Goal: Task Accomplishment & Management: Complete application form

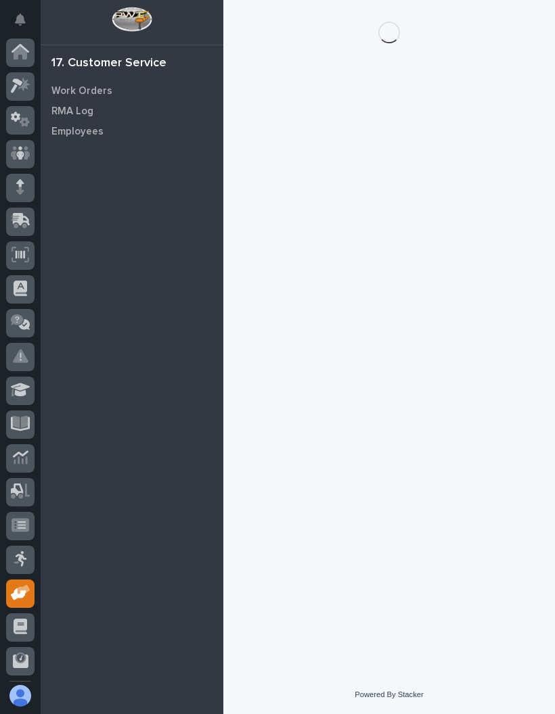
scroll to position [67, 0]
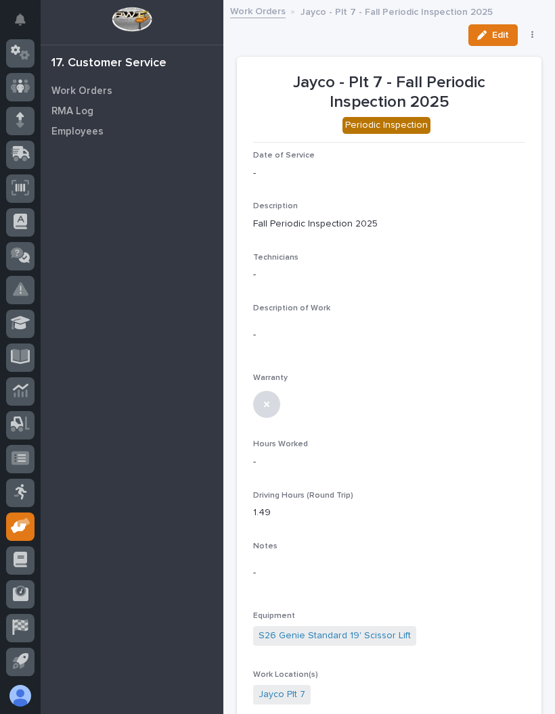
click at [26, 525] on icon at bounding box center [24, 522] width 13 height 9
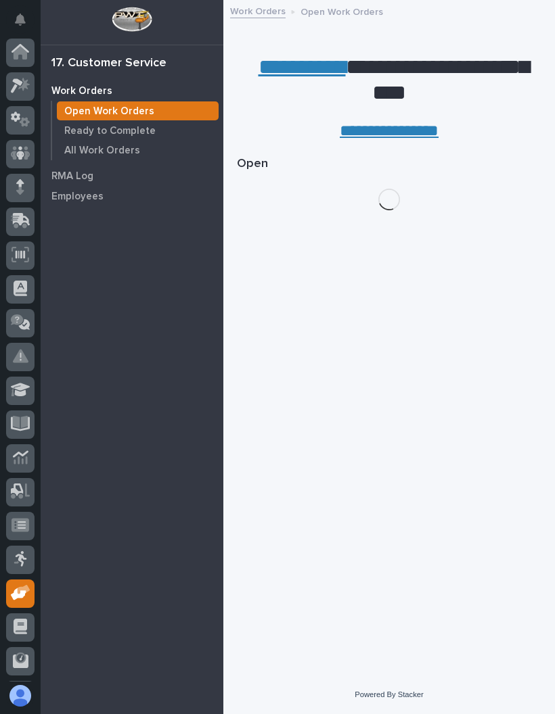
scroll to position [67, 0]
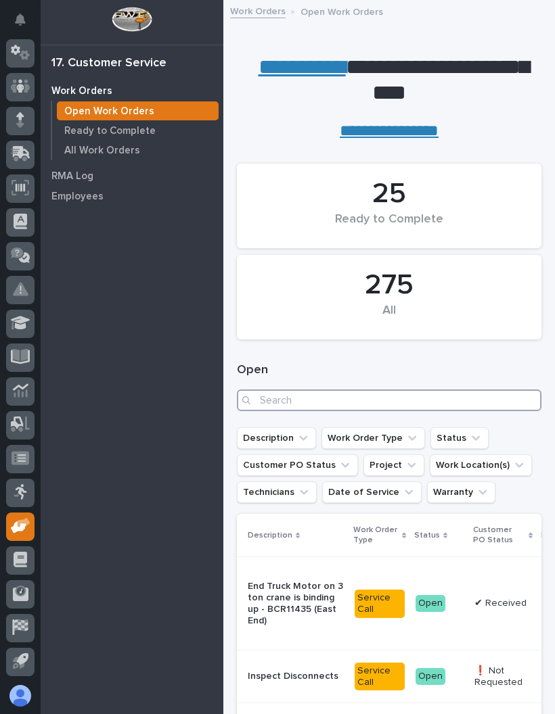
click at [381, 396] on input "Search" at bounding box center [389, 401] width 304 height 22
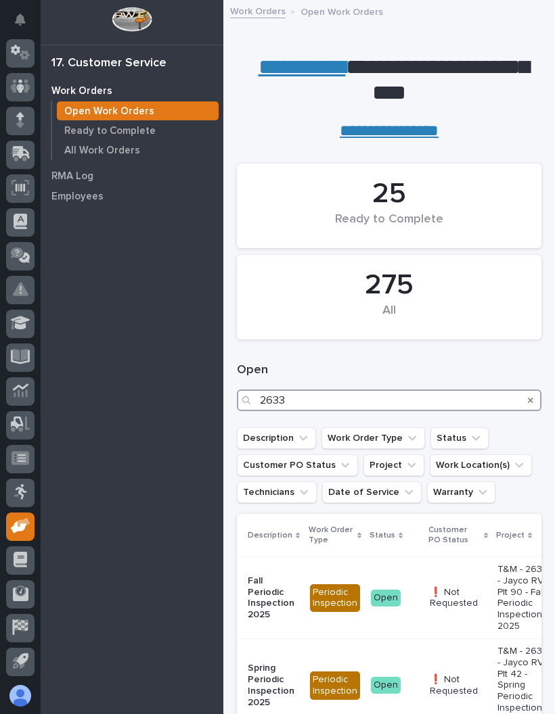
type input "26334"
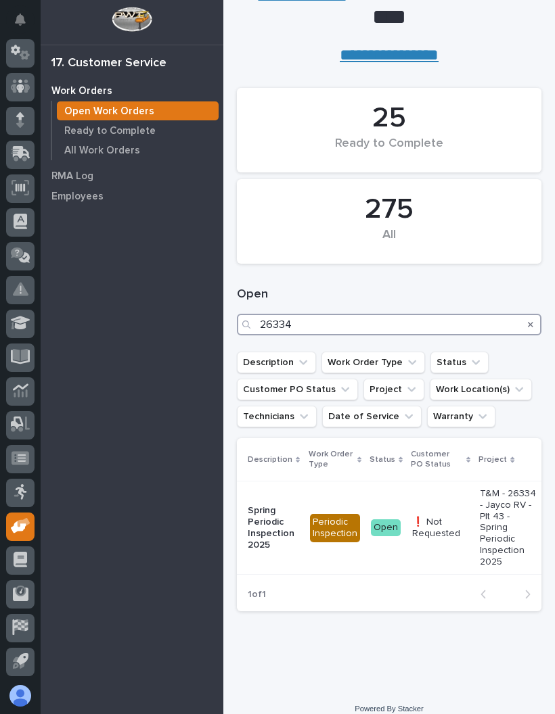
scroll to position [75, 0]
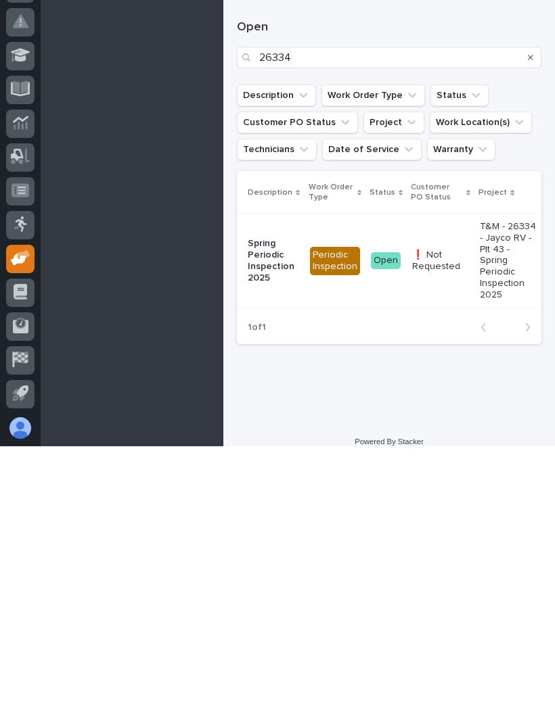
click at [337, 515] on div "Periodic Inspection" at bounding box center [335, 529] width 50 height 28
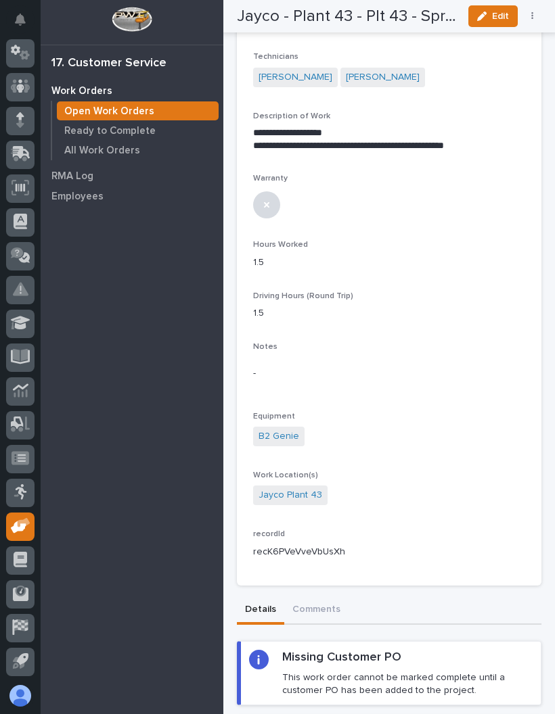
scroll to position [202, 0]
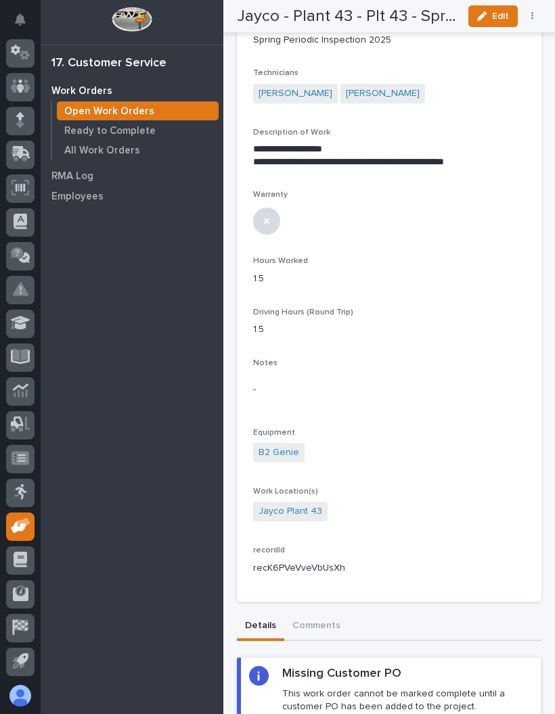
click at [494, 13] on span "Edit" at bounding box center [500, 16] width 17 height 12
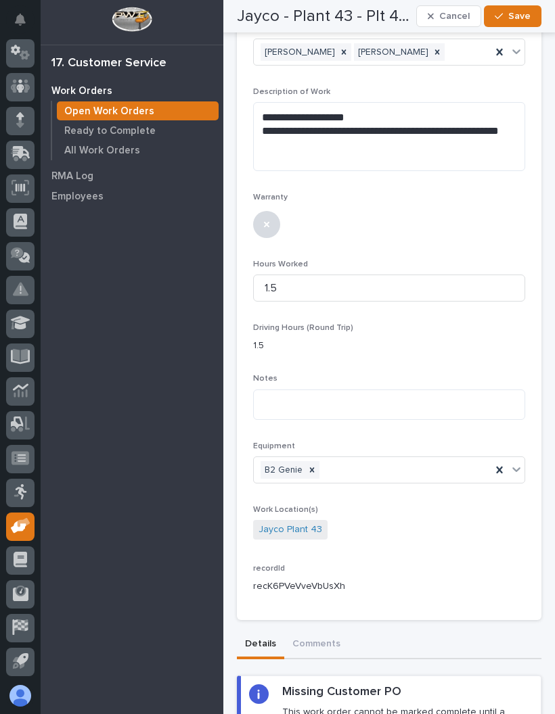
scroll to position [303, 0]
click at [373, 285] on input "1.5" at bounding box center [389, 287] width 272 height 27
type input "1"
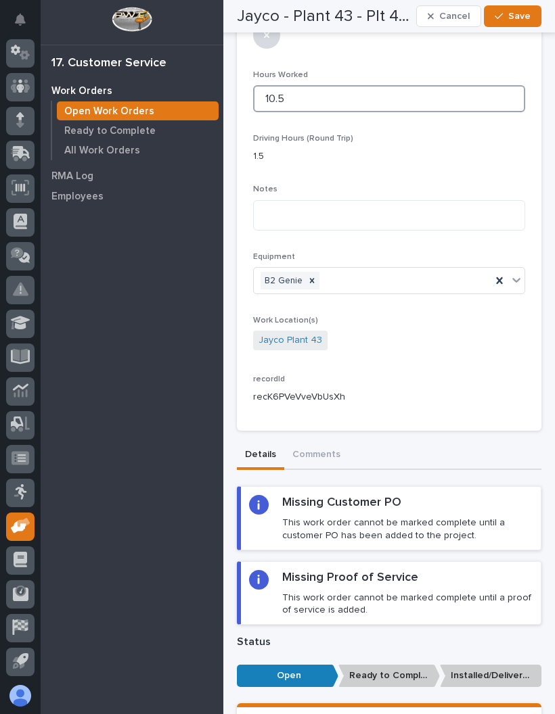
scroll to position [490, 0]
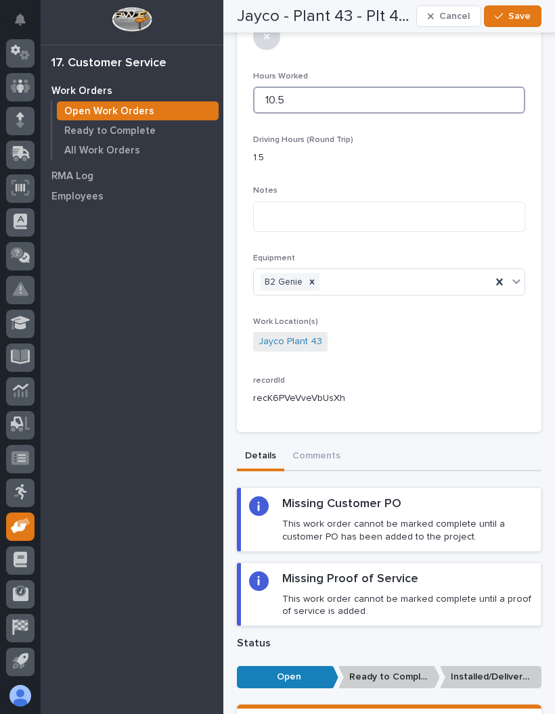
type input "10.5"
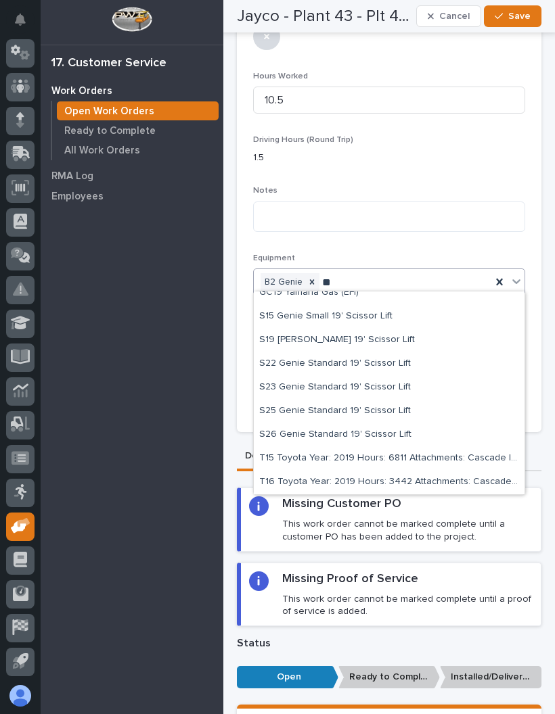
scroll to position [105, 0]
click at [409, 406] on div "S25 Genie Standard 19' Scissor Lift" at bounding box center [389, 412] width 271 height 24
type input "**"
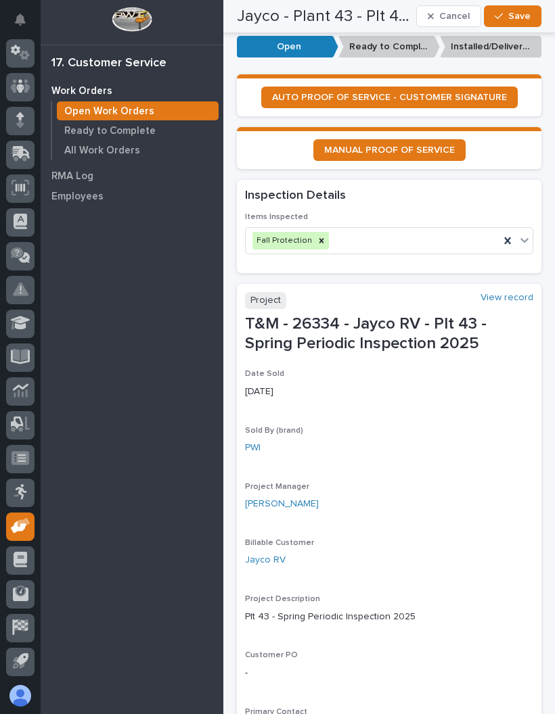
scroll to position [1139, 0]
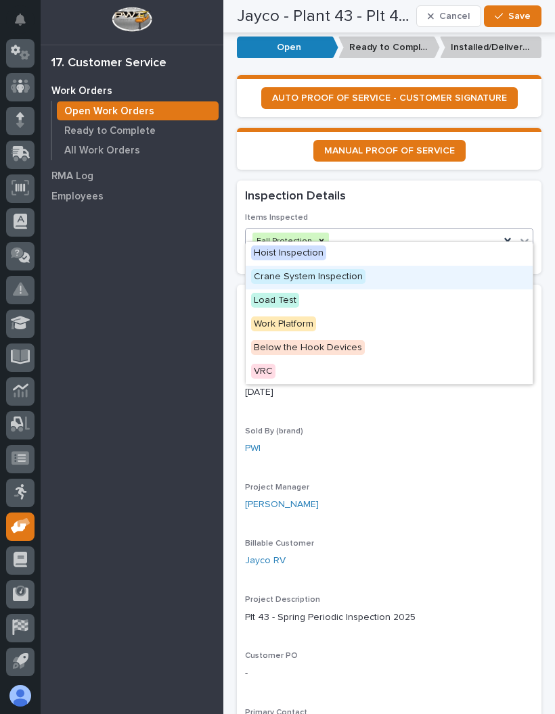
click at [339, 269] on span "Crane System Inspection" at bounding box center [308, 276] width 114 height 15
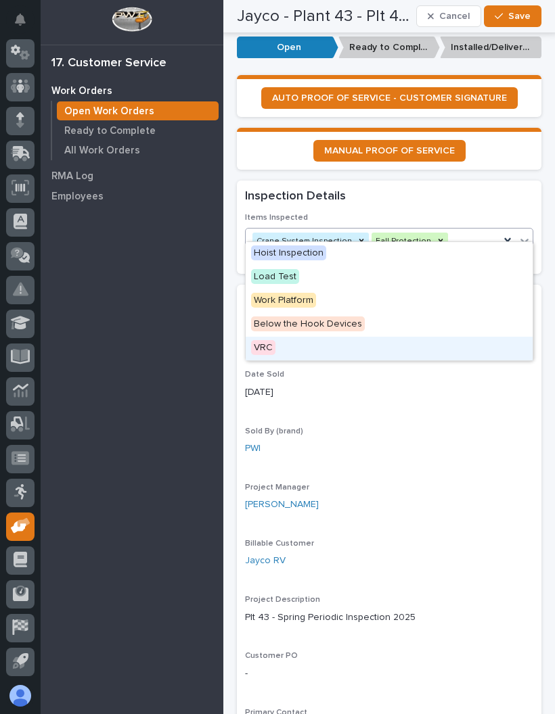
click at [282, 342] on div "VRC" at bounding box center [388, 349] width 287 height 24
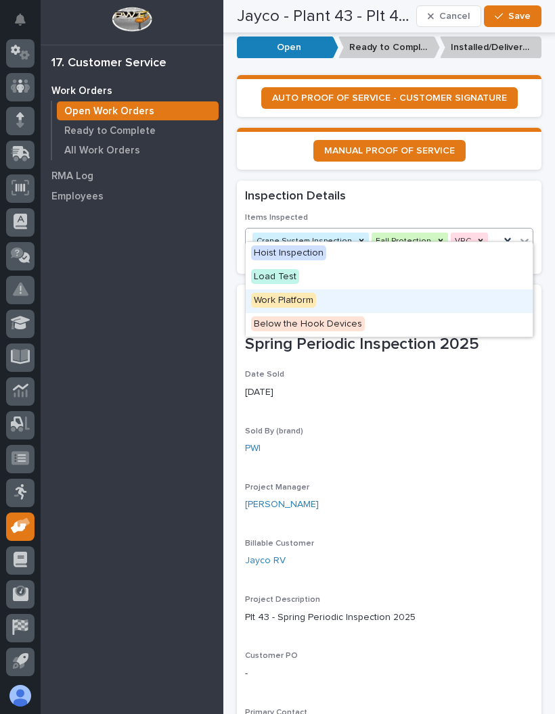
click at [300, 296] on span "Work Platform" at bounding box center [283, 300] width 65 height 15
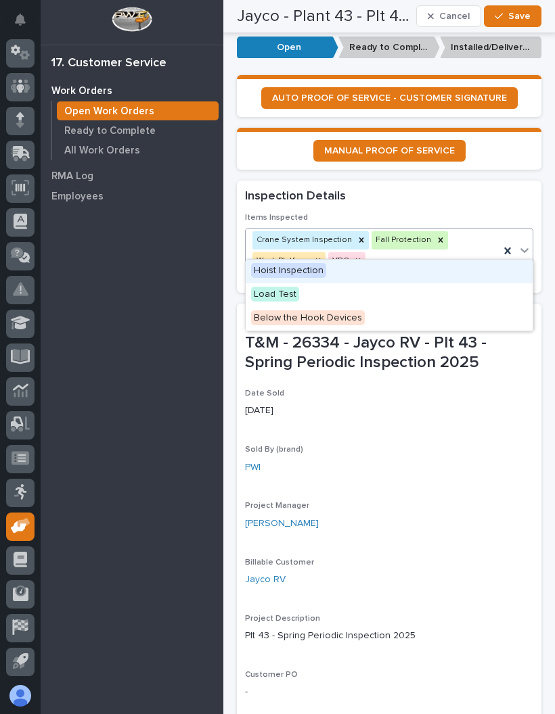
click at [312, 270] on span "Hoist Inspection" at bounding box center [288, 270] width 75 height 15
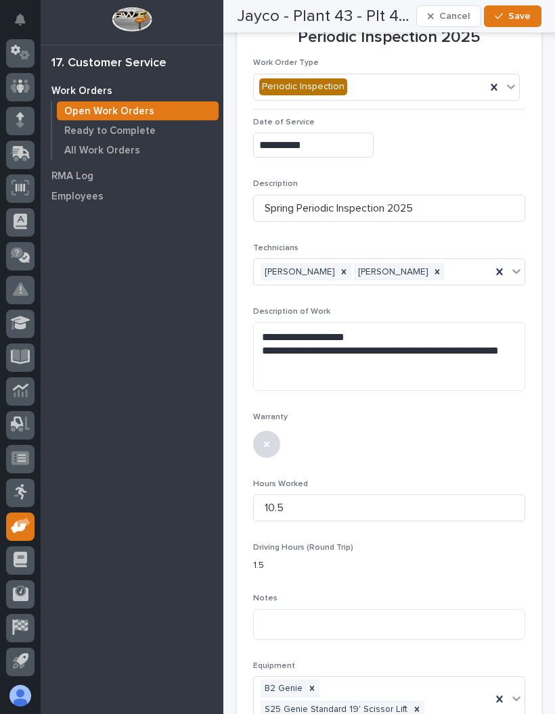
scroll to position [81, 0]
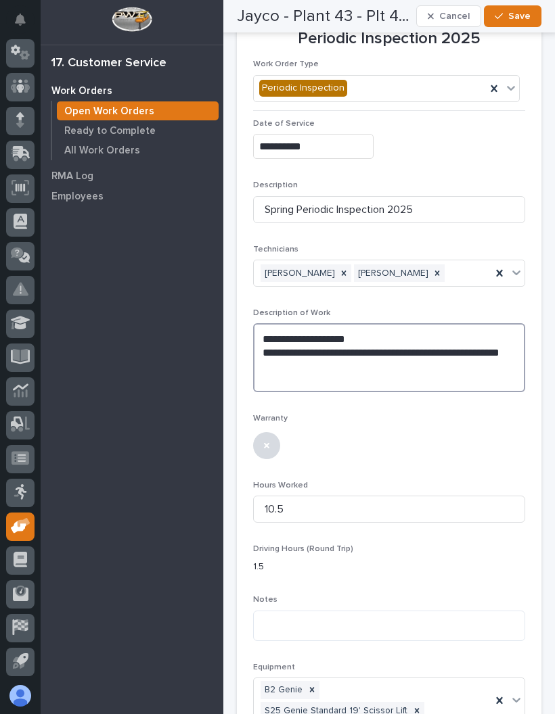
click at [307, 373] on textarea "**********" at bounding box center [389, 357] width 272 height 69
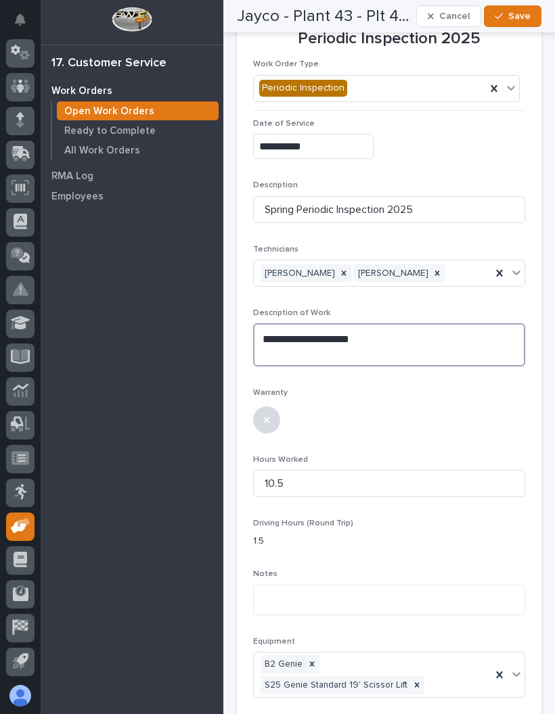
type textarea "********"
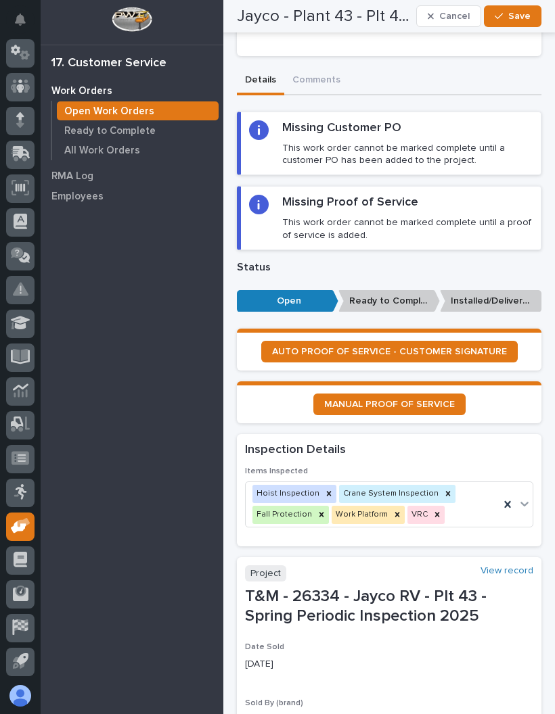
scroll to position [850, 0]
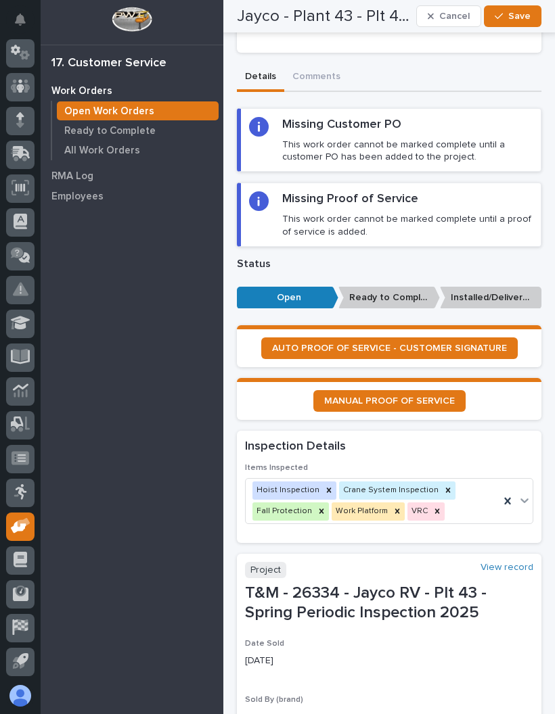
click at [484, 344] on span "AUTO PROOF OF SERVICE - CUSTOMER SIGNATURE" at bounding box center [389, 348] width 235 height 9
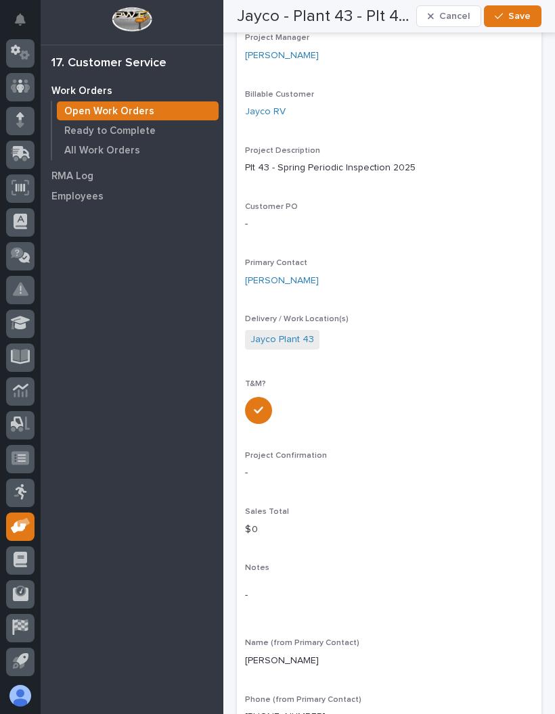
scroll to position [1569, 0]
click at [518, 9] on button "Save" at bounding box center [512, 16] width 57 height 22
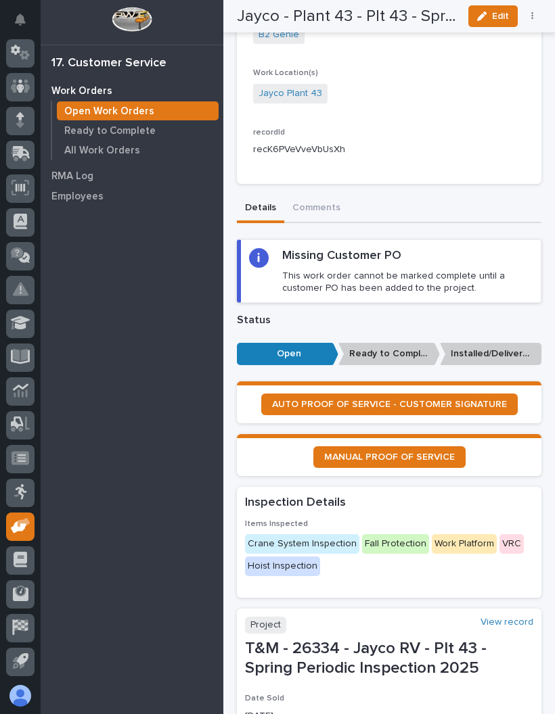
scroll to position [791, 0]
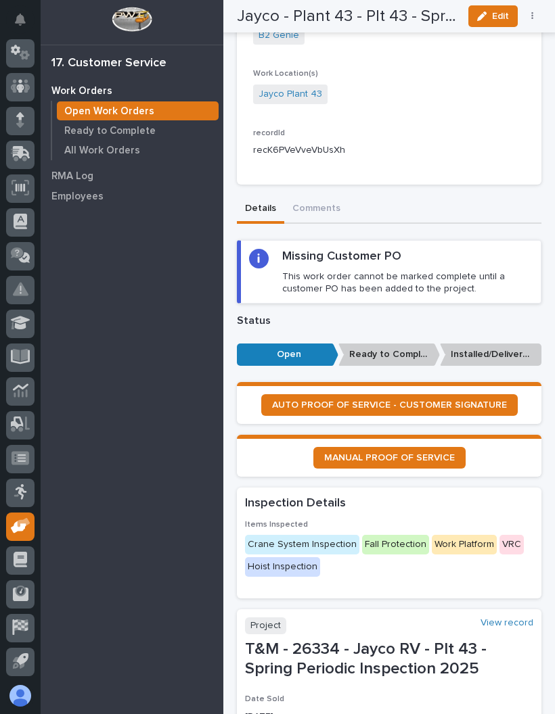
click at [528, 14] on button "button" at bounding box center [532, 15] width 19 height 9
click at [505, 36] on span "✔️ Work is Done" at bounding box center [490, 43] width 72 height 16
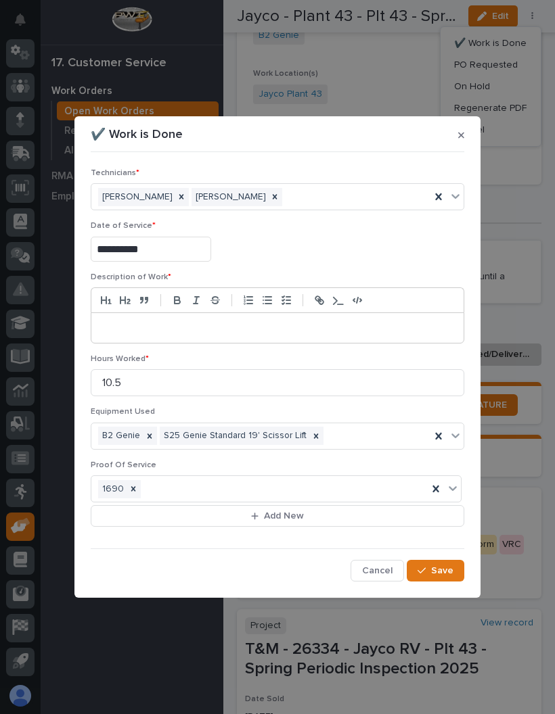
click at [447, 569] on span "Save" at bounding box center [442, 571] width 22 height 12
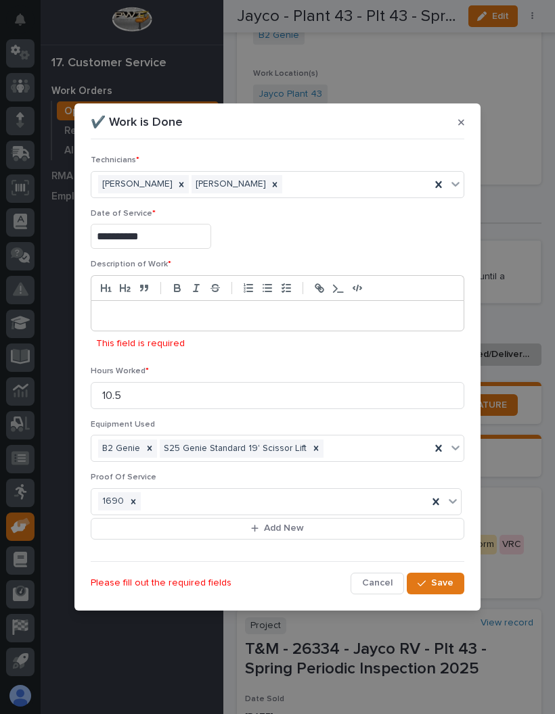
click at [230, 326] on div at bounding box center [277, 316] width 372 height 30
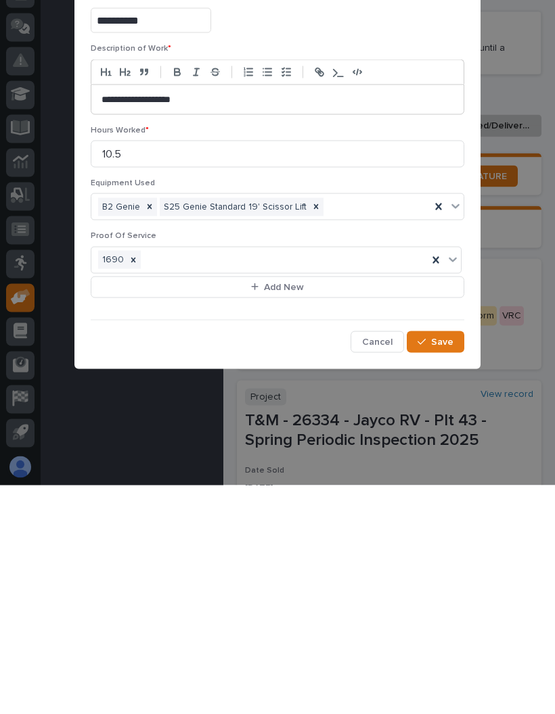
click at [444, 565] on span "Save" at bounding box center [442, 571] width 22 height 12
